Goal: Browse casually

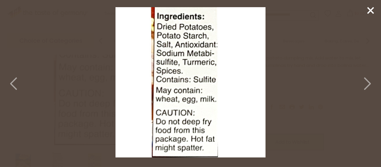
scroll to position [124, 0]
click at [366, 83] on icon at bounding box center [366, 83] width 13 height 18
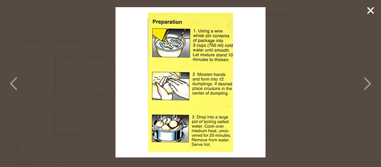
click at [369, 85] on polyline at bounding box center [368, 83] width 6 height 12
click at [10, 80] on icon at bounding box center [14, 83] width 13 height 18
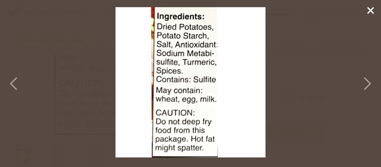
click at [10, 80] on icon at bounding box center [14, 83] width 13 height 18
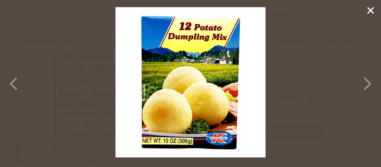
click at [10, 80] on icon at bounding box center [14, 83] width 13 height 18
click at [369, 8] on line at bounding box center [371, 10] width 6 height 6
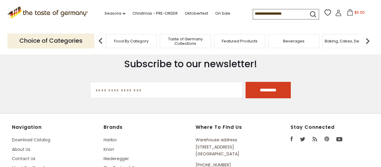
scroll to position [124, 0]
